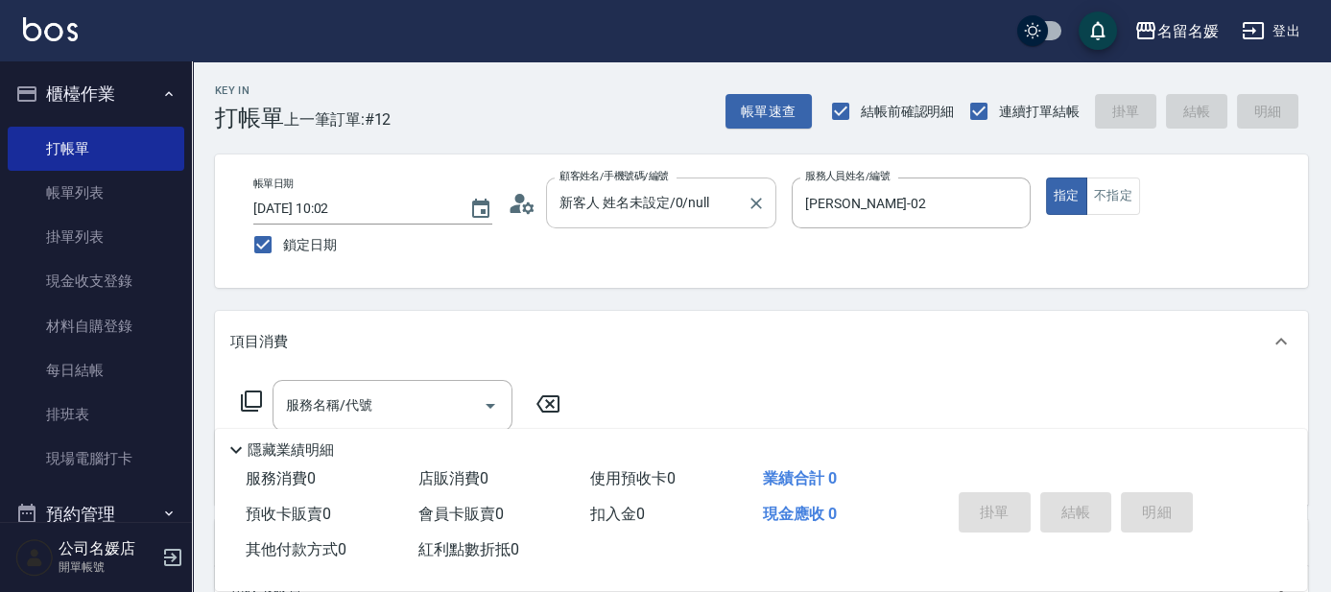
click at [633, 208] on input "新客人 姓名未設定/0/null" at bounding box center [647, 203] width 184 height 34
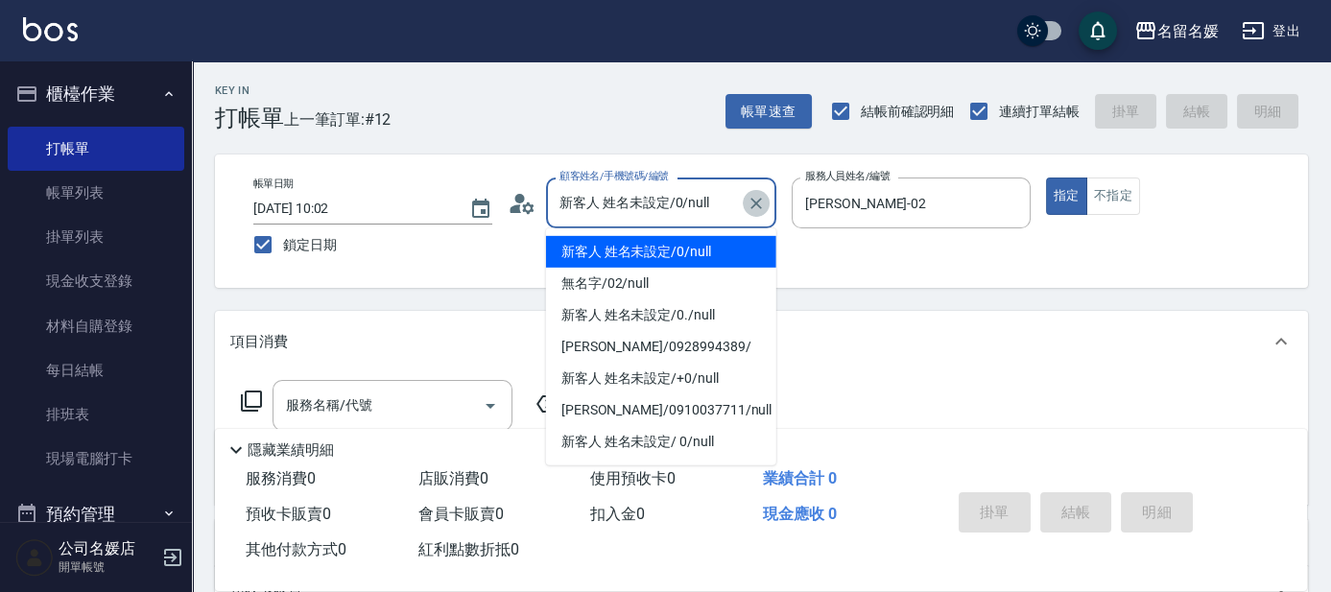
click at [768, 206] on button "Clear" at bounding box center [756, 203] width 27 height 27
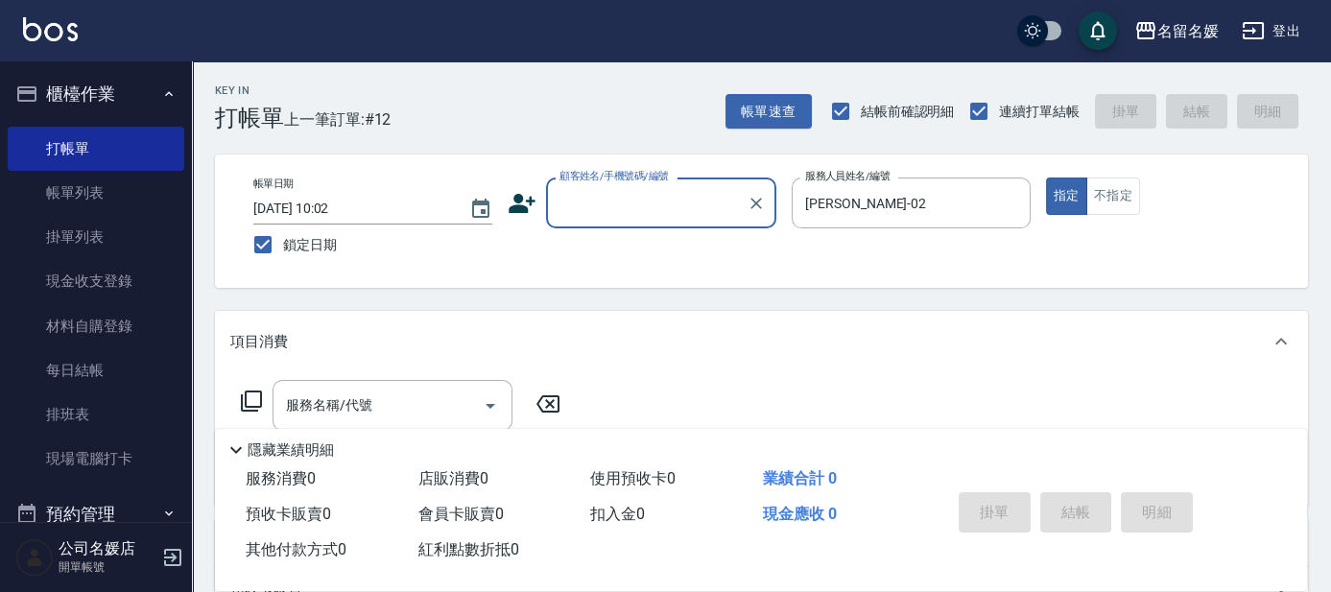
click at [668, 200] on input "顧客姓名/手機號碼/編號" at bounding box center [647, 203] width 184 height 34
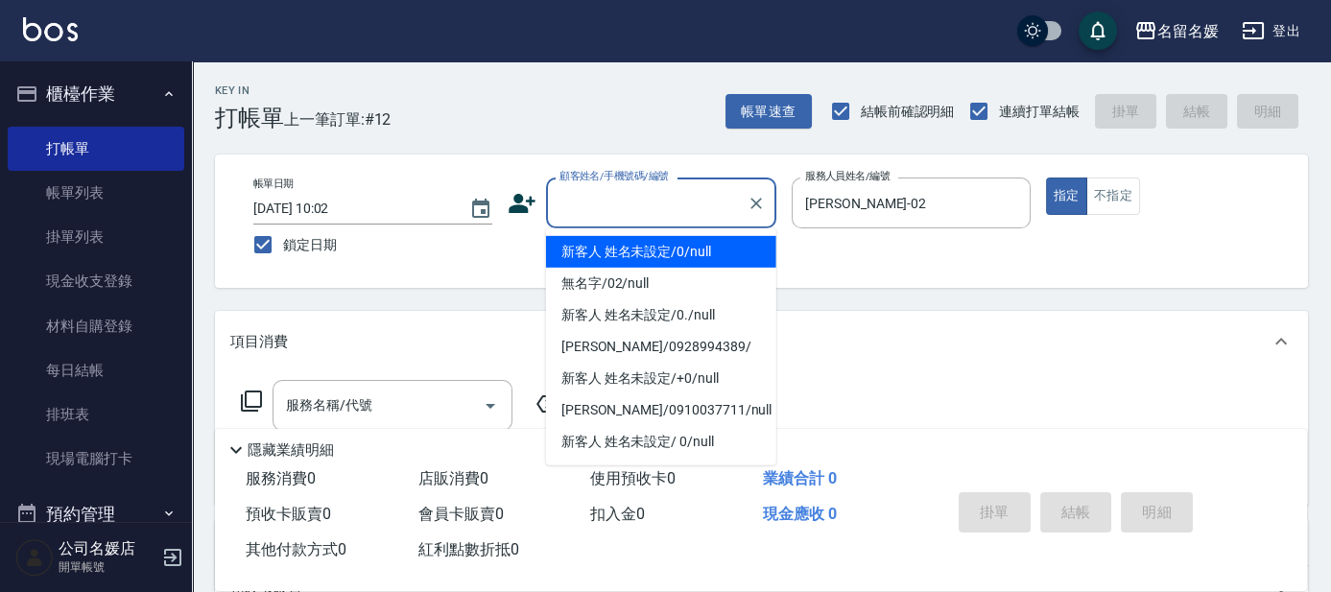
drag, startPoint x: 658, startPoint y: 193, endPoint x: 654, endPoint y: 222, distance: 29.0
click at [658, 200] on input "顧客姓名/手機號碼/編號" at bounding box center [647, 203] width 184 height 34
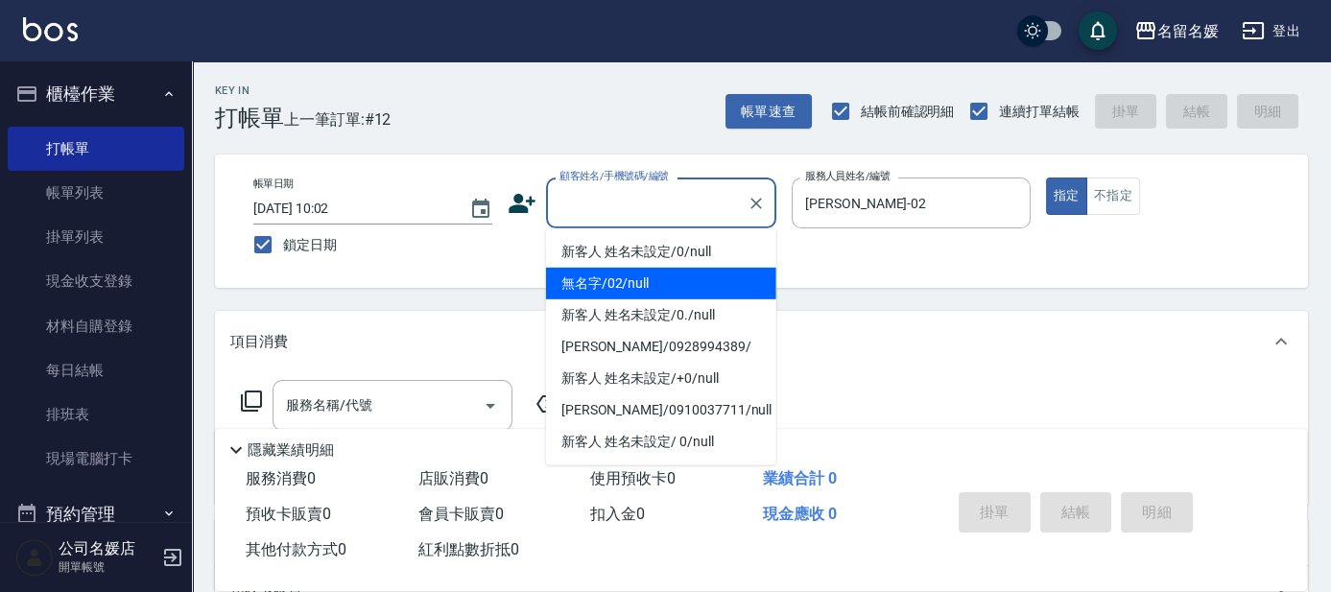
drag, startPoint x: 657, startPoint y: 275, endPoint x: 717, endPoint y: 231, distance: 74.1
click at [668, 266] on ul "新客人 姓名未設定/0/null 無名字/02/null 新客人 姓名未設定/0./null [PERSON_NAME]/0928994389/ 新客人 姓名…" at bounding box center [661, 346] width 230 height 237
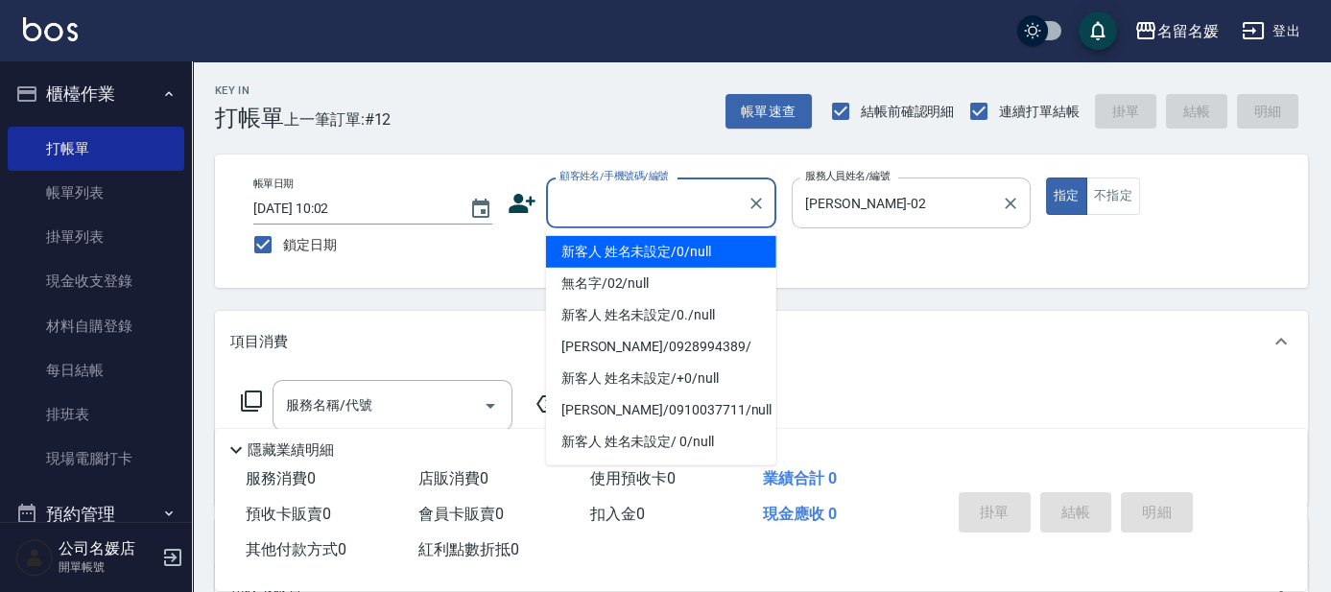
drag, startPoint x: 1015, startPoint y: 205, endPoint x: 956, endPoint y: 198, distance: 60.0
click at [1014, 205] on icon "Clear" at bounding box center [1010, 203] width 19 height 19
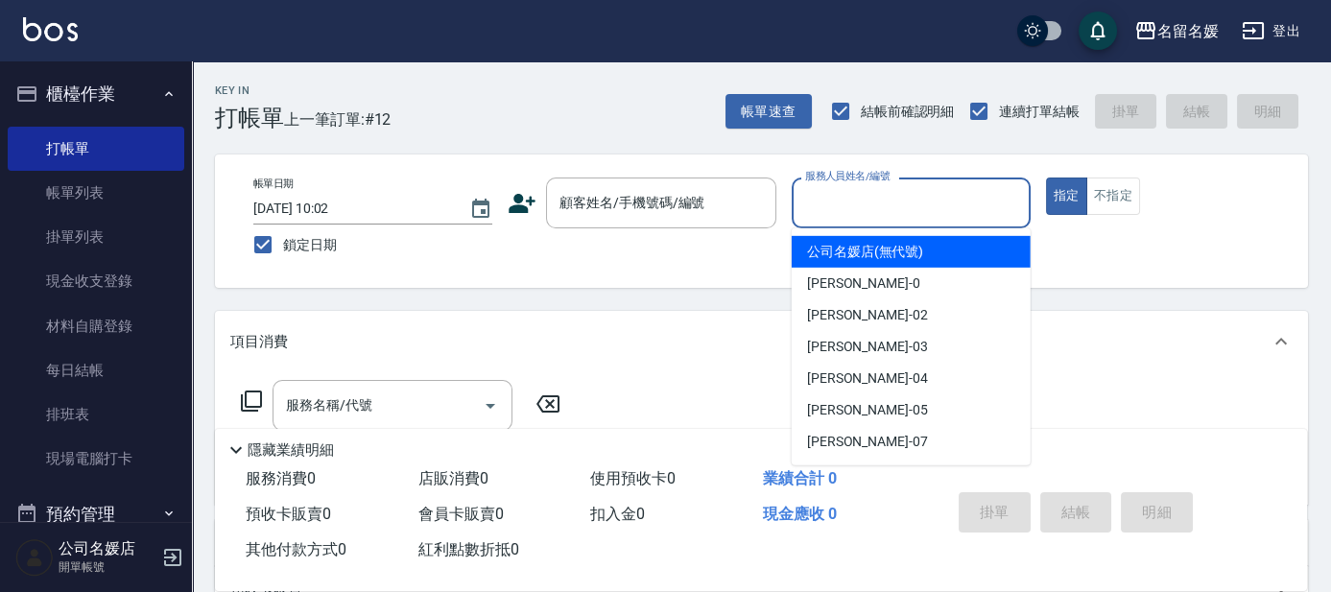
click at [880, 203] on input "服務人員姓名/編號" at bounding box center [911, 203] width 222 height 34
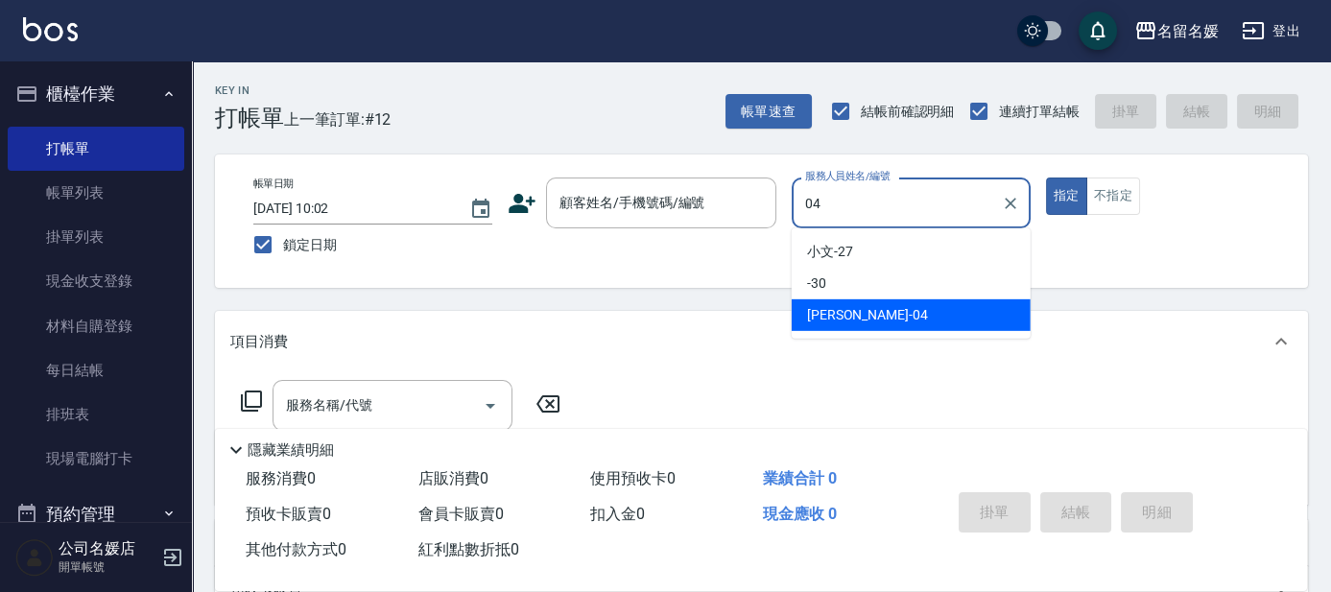
type input "[PERSON_NAME]-04"
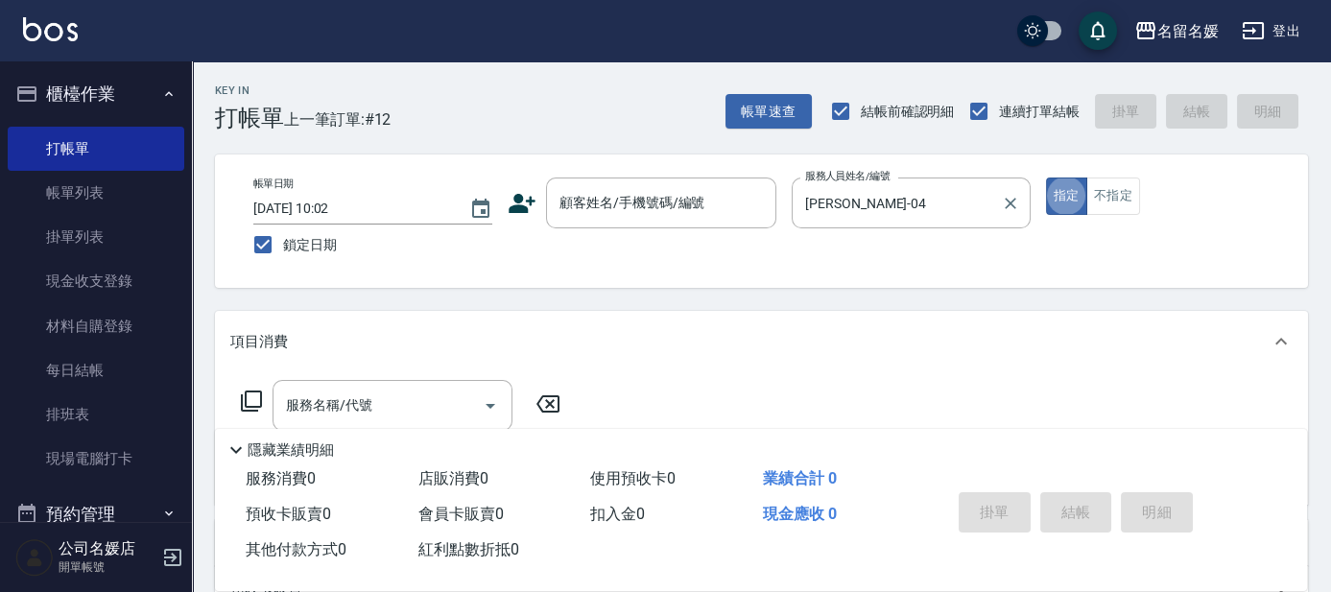
type button "true"
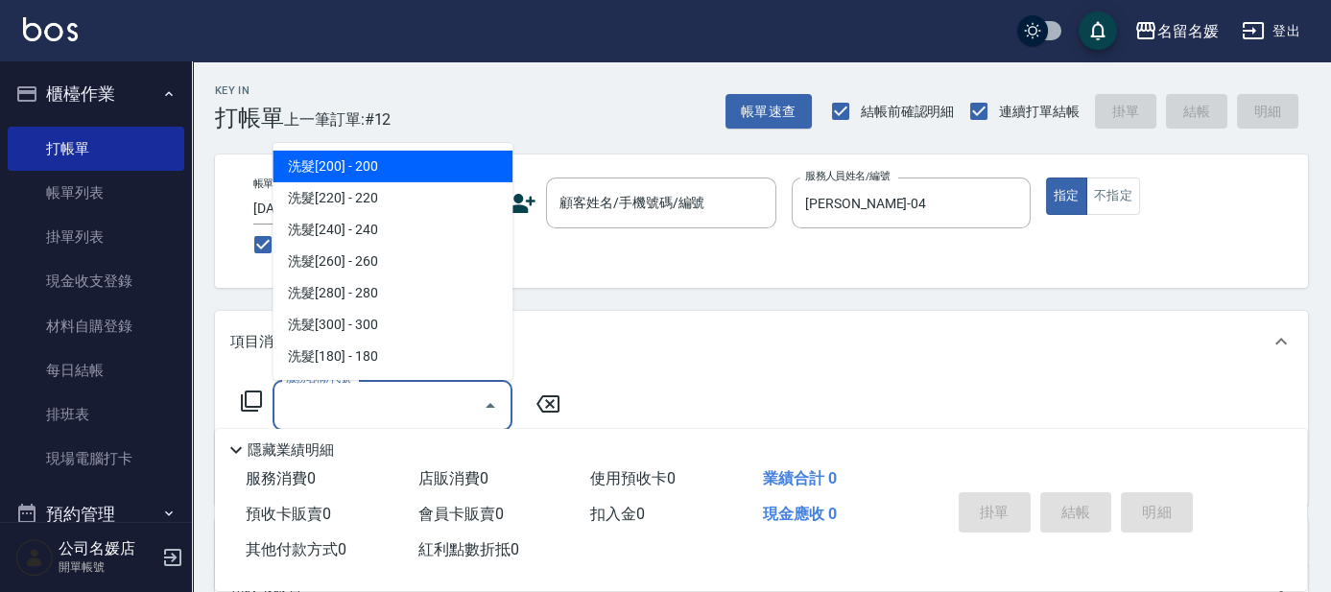
click at [438, 410] on input "服務名稱/代號" at bounding box center [378, 406] width 194 height 34
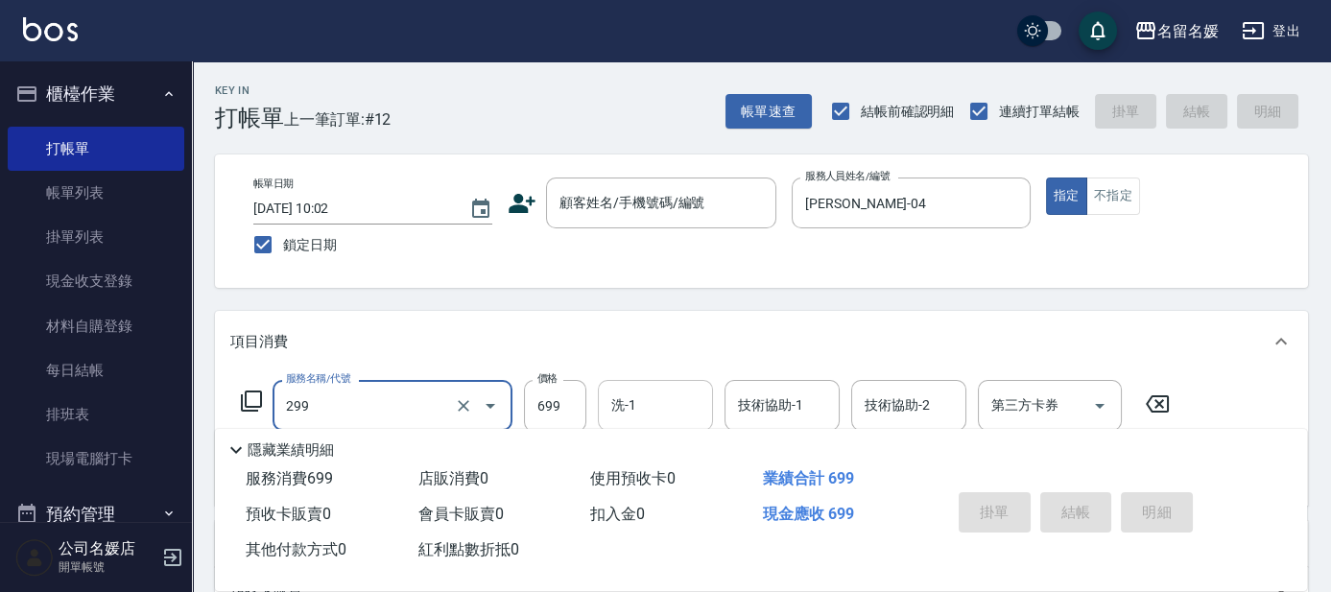
click at [675, 403] on input "洗-1" at bounding box center [655, 406] width 98 height 34
type input "滾珠洗髮699(299)"
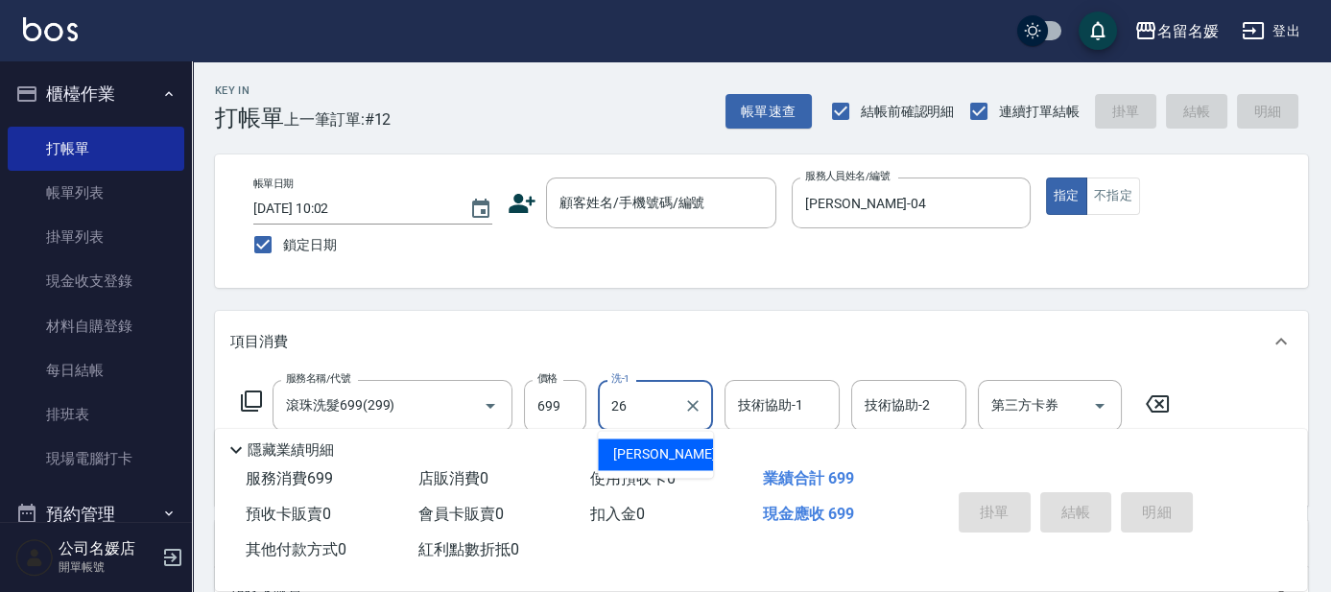
type input "[PERSON_NAME]-26"
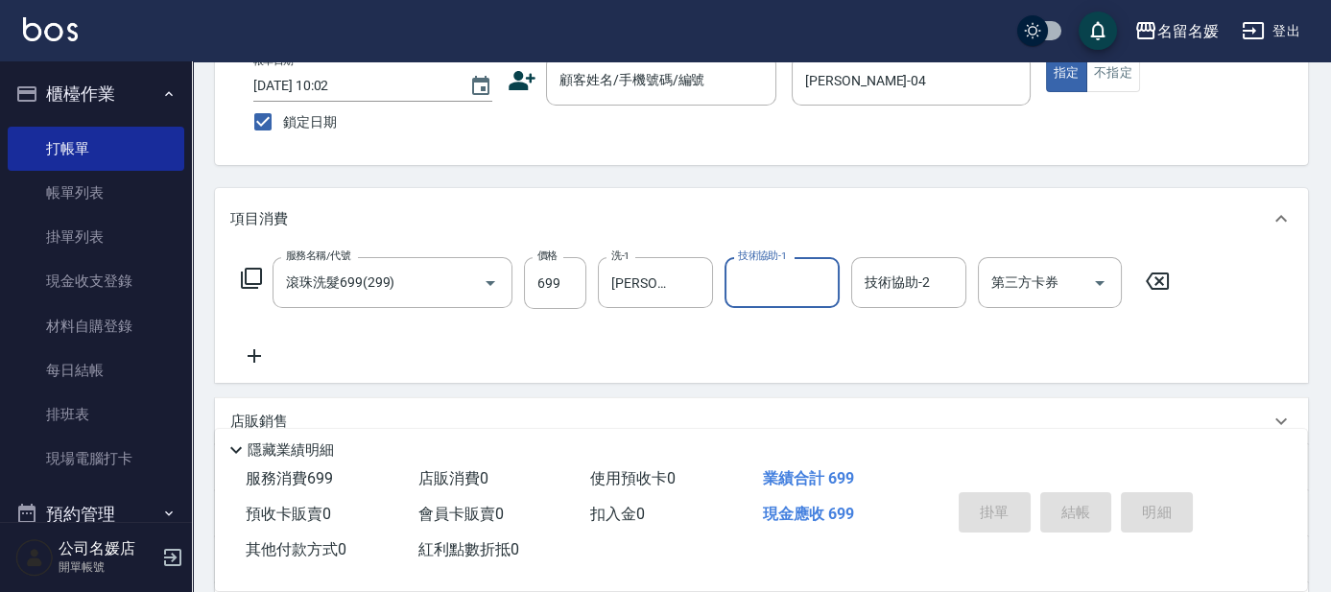
scroll to position [174, 0]
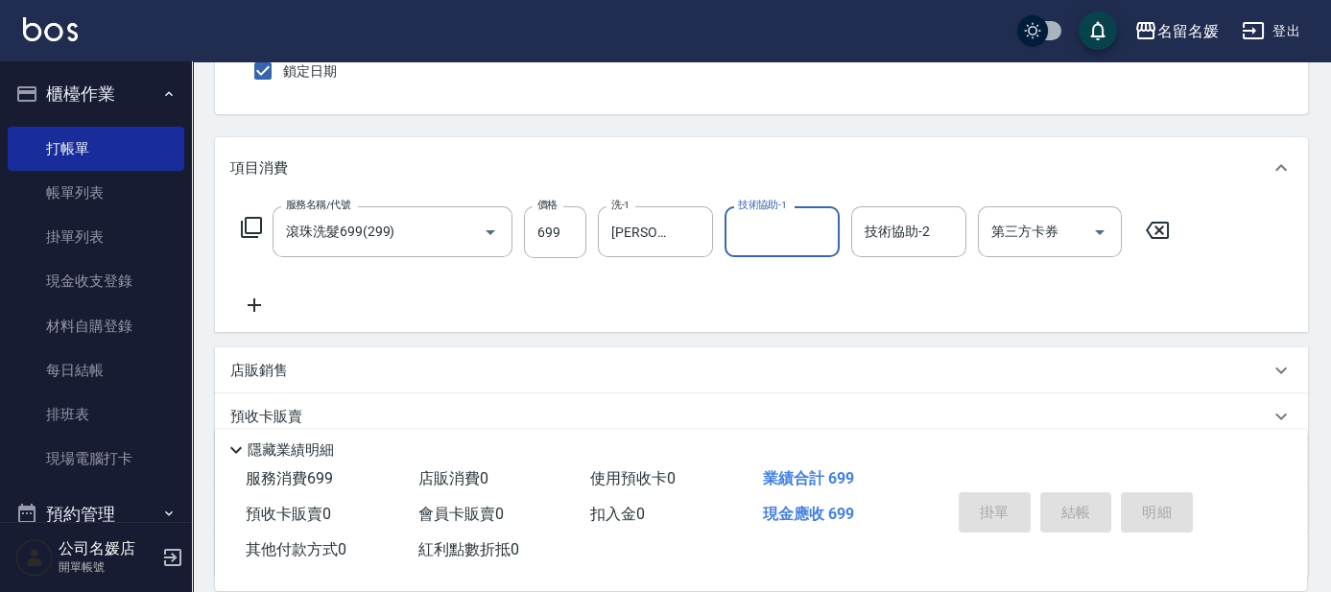
click at [801, 244] on input "技術協助-1" at bounding box center [782, 232] width 98 height 34
type input "[PERSON_NAME]-26"
click at [261, 305] on icon at bounding box center [254, 304] width 13 height 13
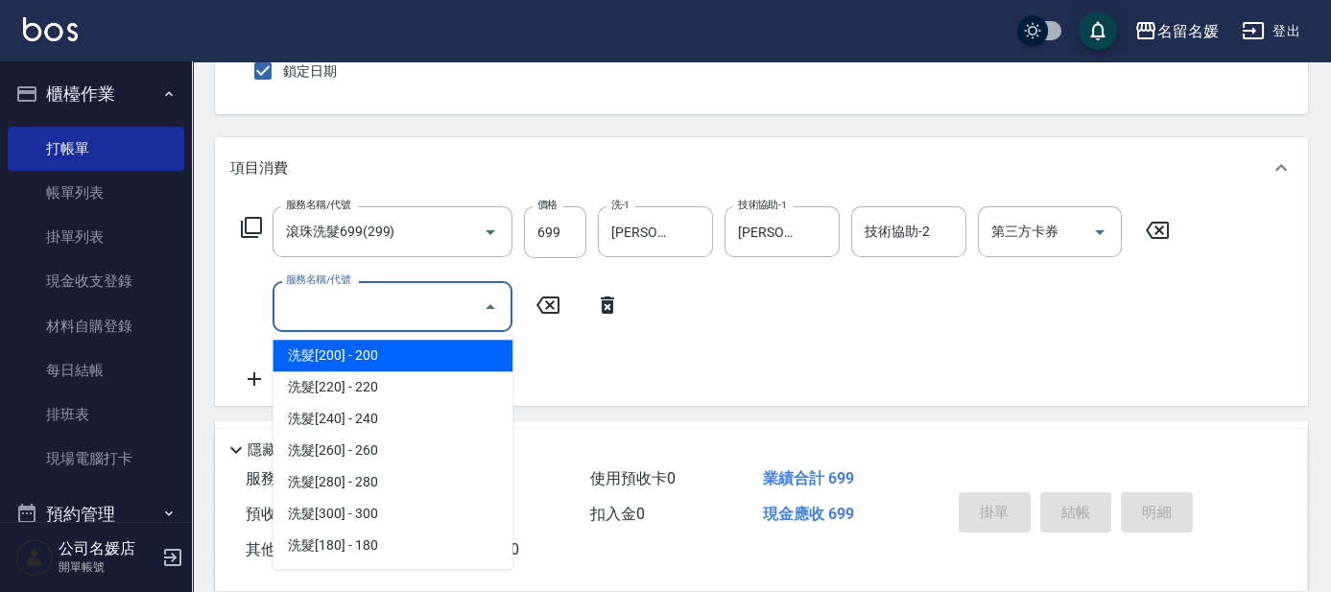
click at [350, 307] on input "服務名稱/代號" at bounding box center [378, 307] width 194 height 34
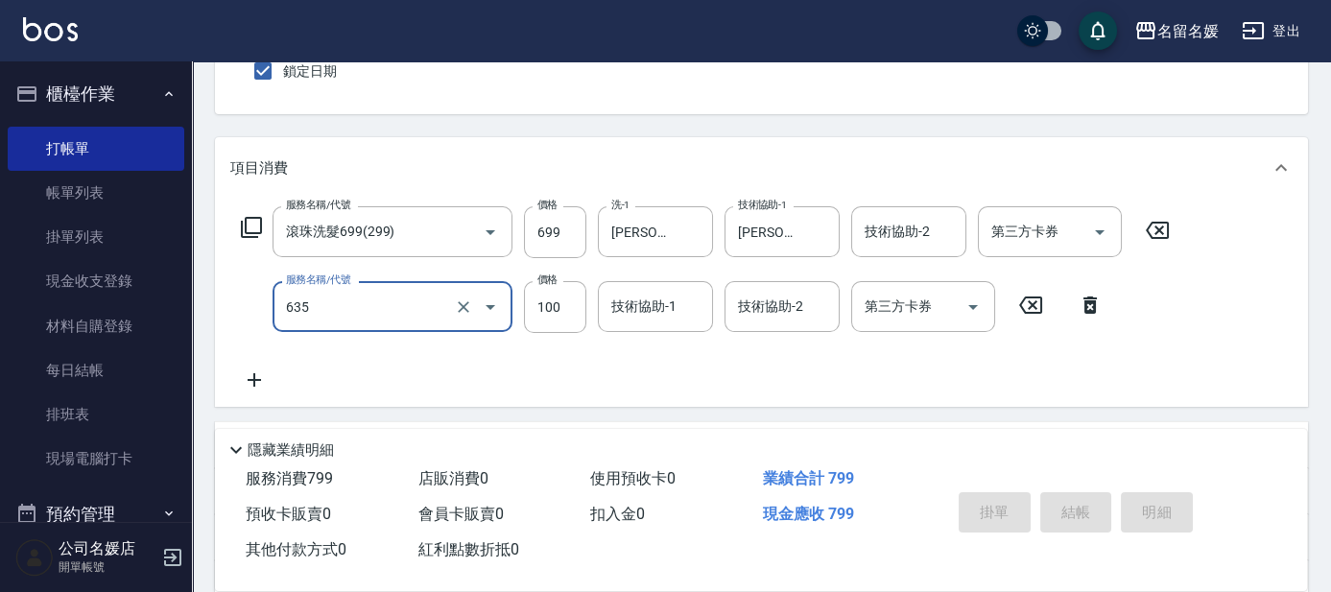
click at [650, 312] on div "技術協助-1 技術協助-1" at bounding box center [655, 306] width 115 height 51
type input "[PERSON_NAME].玻酸.晶膜.水療(635)"
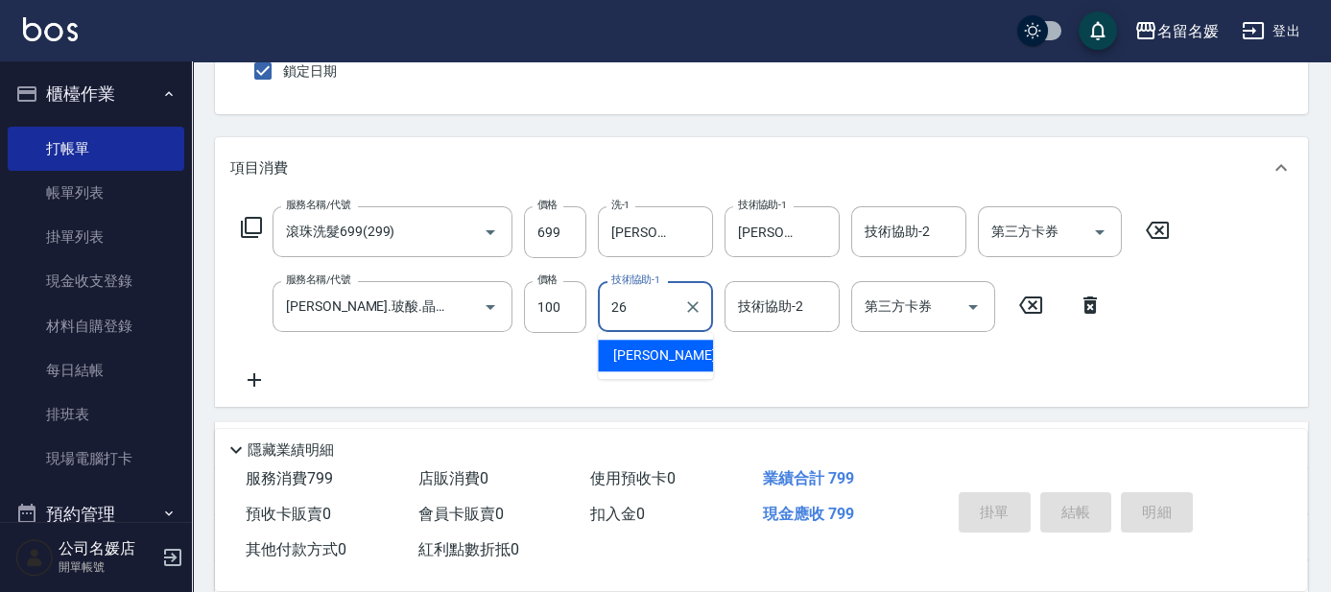
type input "[PERSON_NAME]-26"
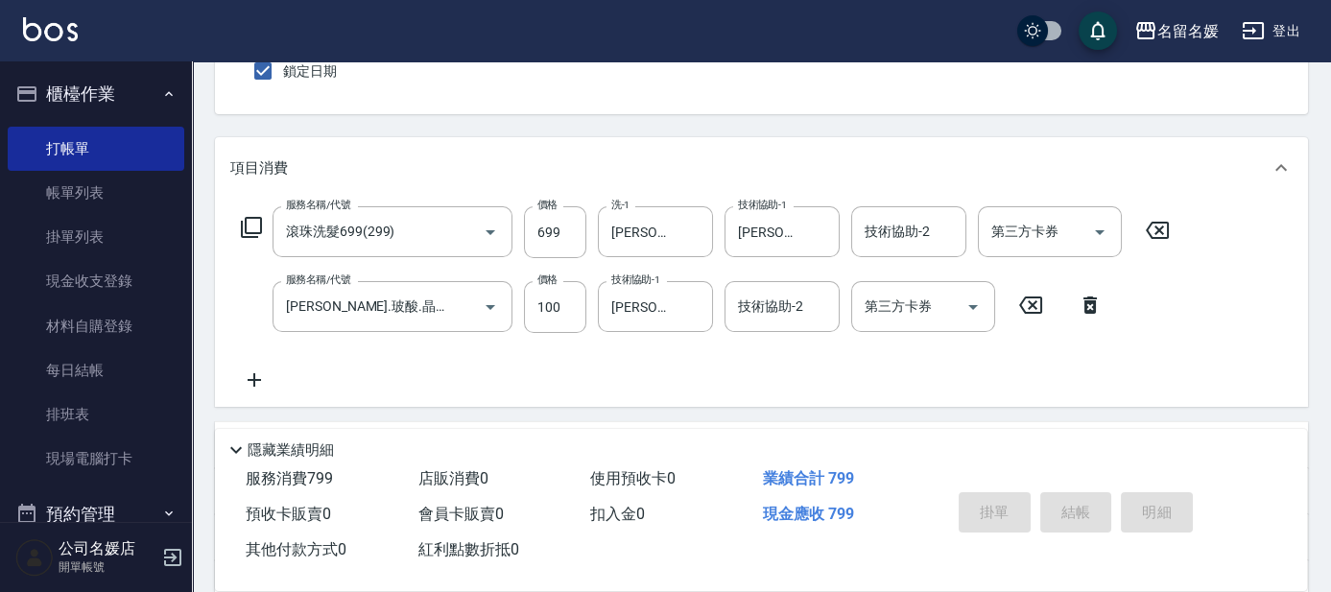
click at [249, 221] on icon at bounding box center [251, 227] width 23 height 23
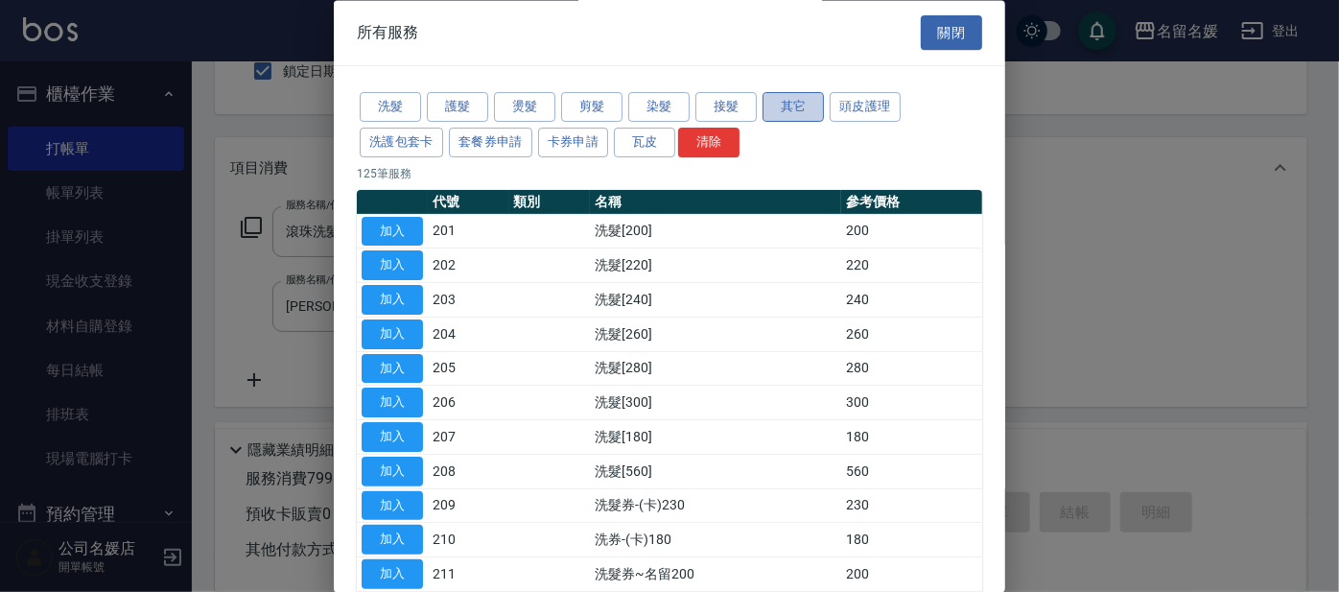
click at [797, 111] on button "其它" at bounding box center [793, 108] width 61 height 30
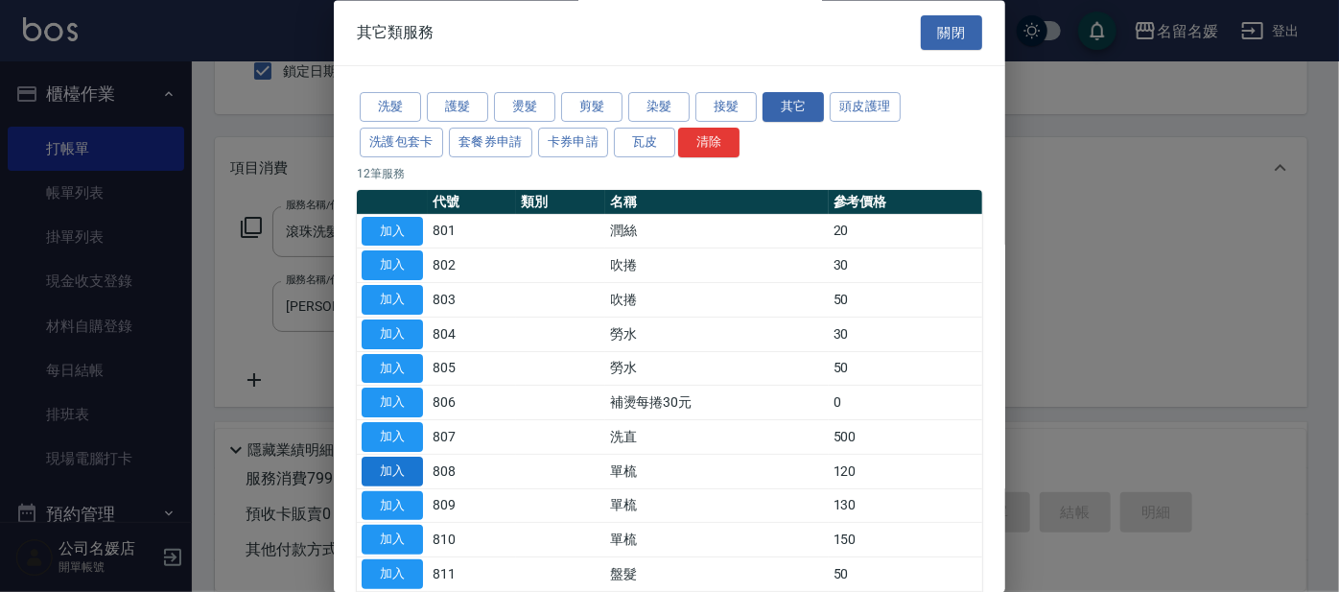
click at [384, 470] on button "加入" at bounding box center [392, 472] width 61 height 30
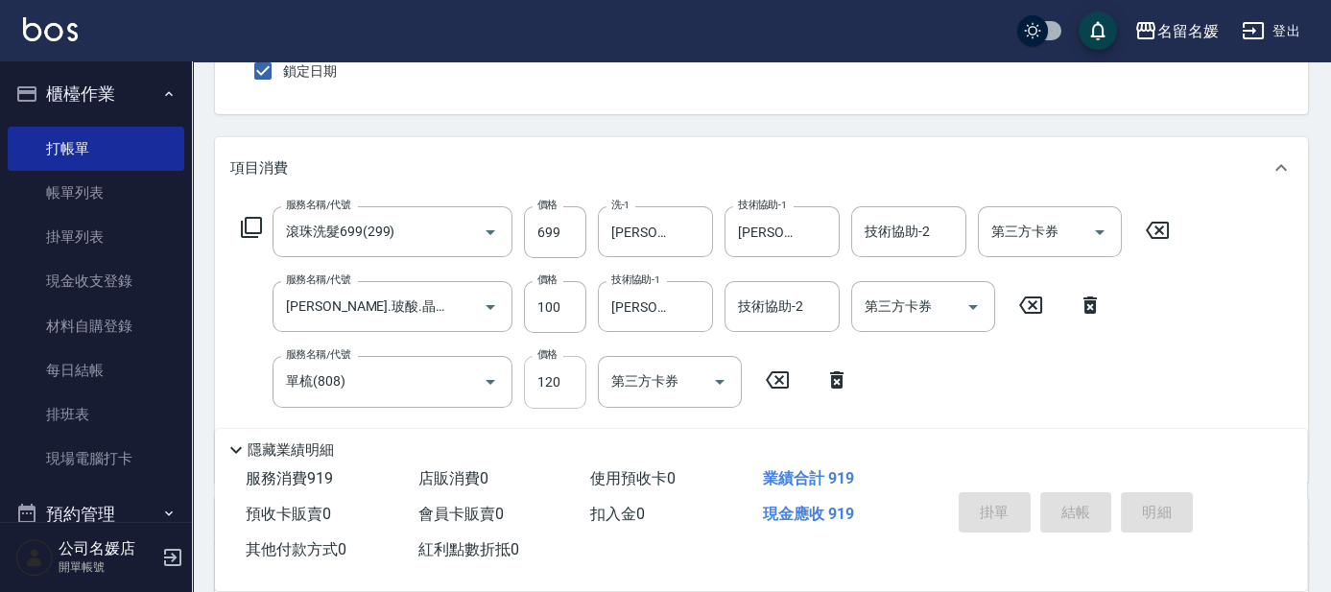
click at [579, 376] on input "120" at bounding box center [555, 382] width 62 height 52
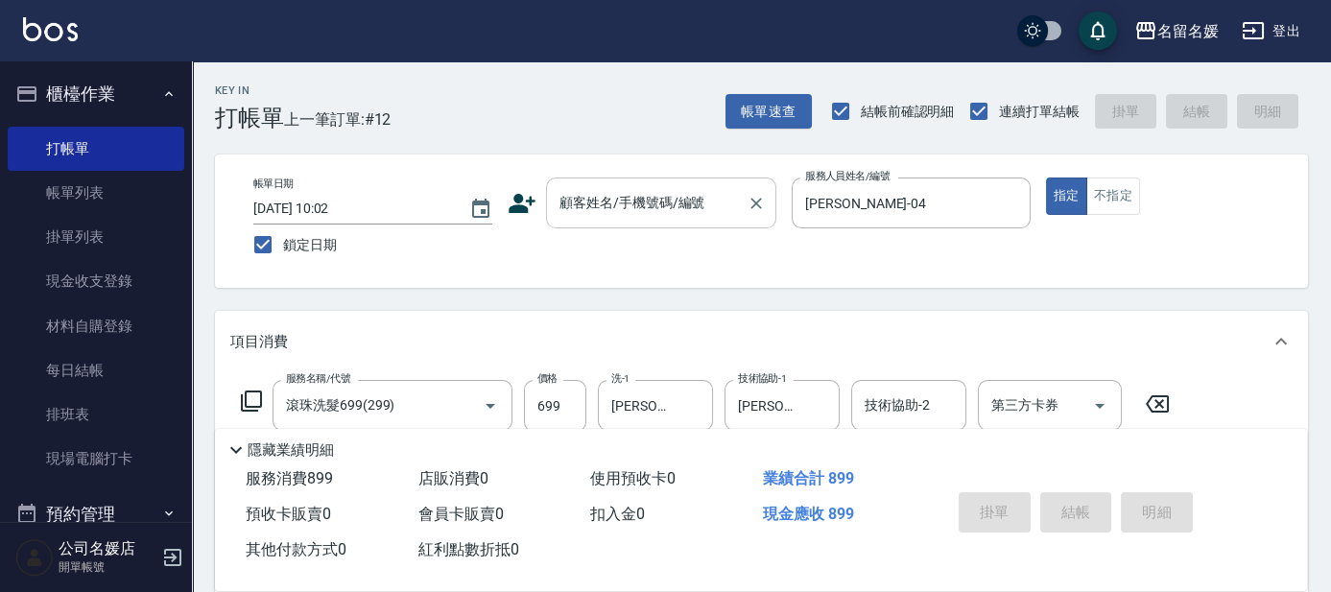
type input "100"
click at [659, 215] on input "顧客姓名/手機號碼/編號" at bounding box center [647, 203] width 184 height 34
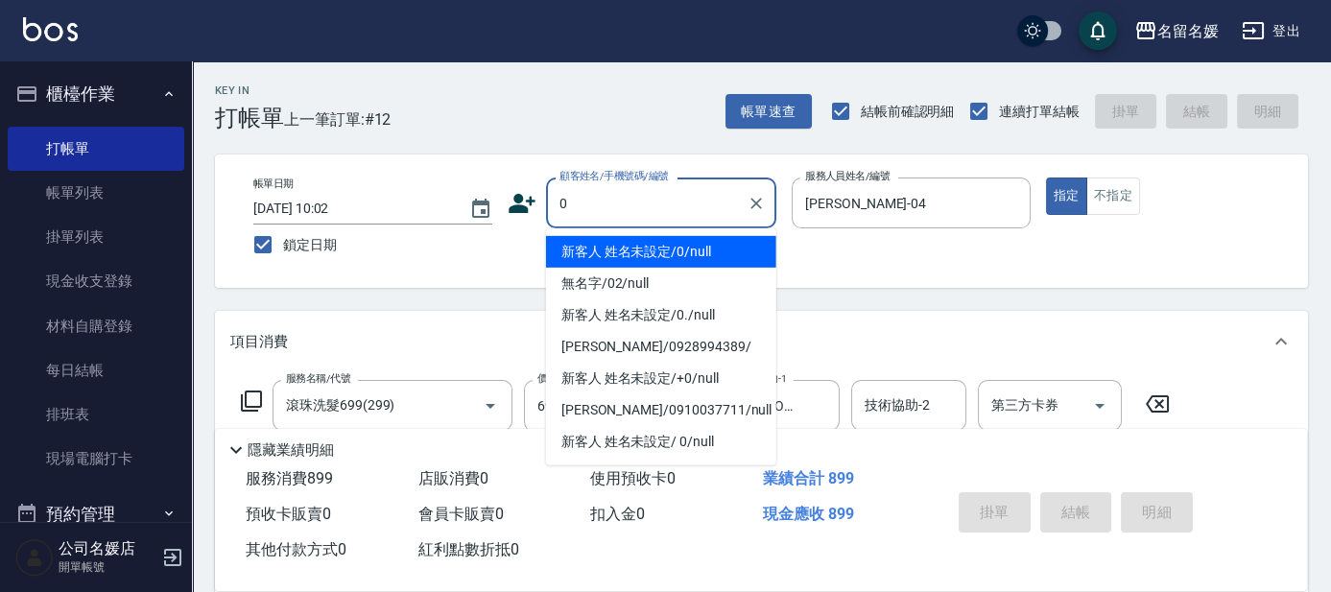
type input "新客人 姓名未設定/0/null"
